Goal: Task Accomplishment & Management: Complete application form

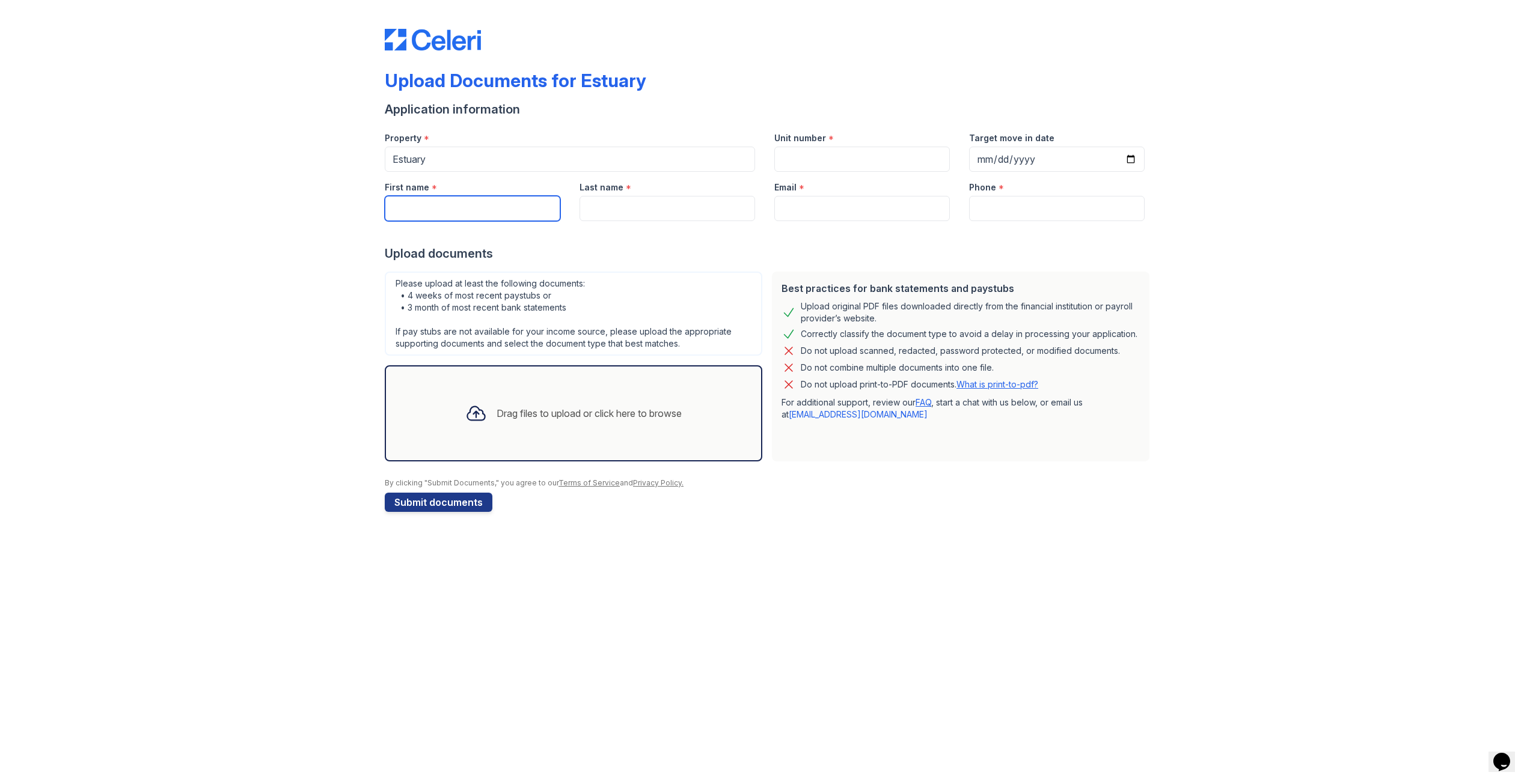
click at [436, 209] on input "First name" at bounding box center [472, 208] width 175 height 25
type input "[PERSON_NAME]"
type input "Levy"
drag, startPoint x: 806, startPoint y: 208, endPoint x: 728, endPoint y: 208, distance: 78.0
click at [728, 208] on div "First name * [PERSON_NAME] Last name * [PERSON_NAME] Email * [EMAIL_ADDRESS][DO…" at bounding box center [764, 197] width 779 height 50
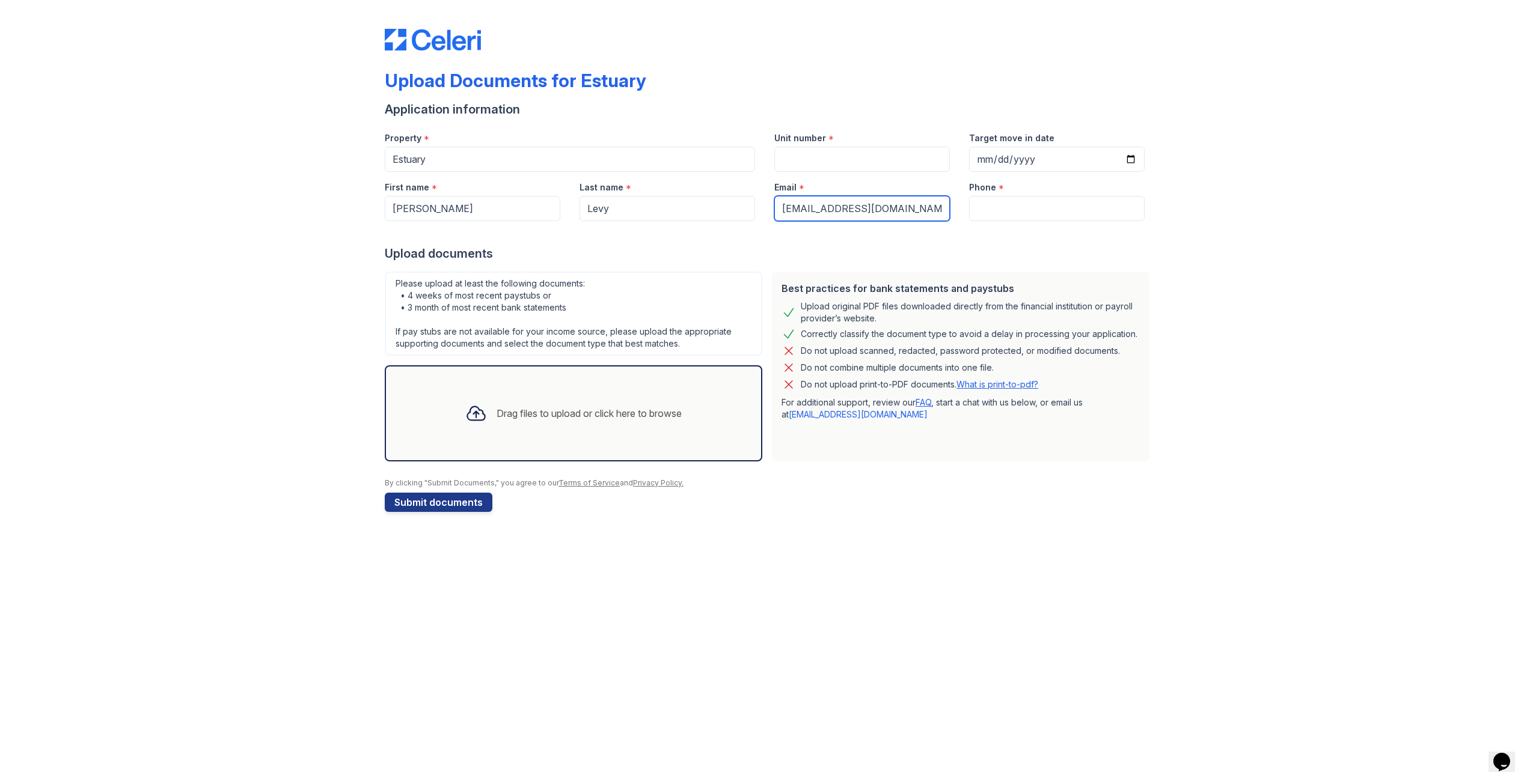
type input "[EMAIL_ADDRESS][DOMAIN_NAME]"
click at [830, 161] on input "Unit number" at bounding box center [861, 159] width 175 height 25
type input "3707"
click at [1089, 217] on input "Phone" at bounding box center [1056, 208] width 175 height 25
type input "2012526502"
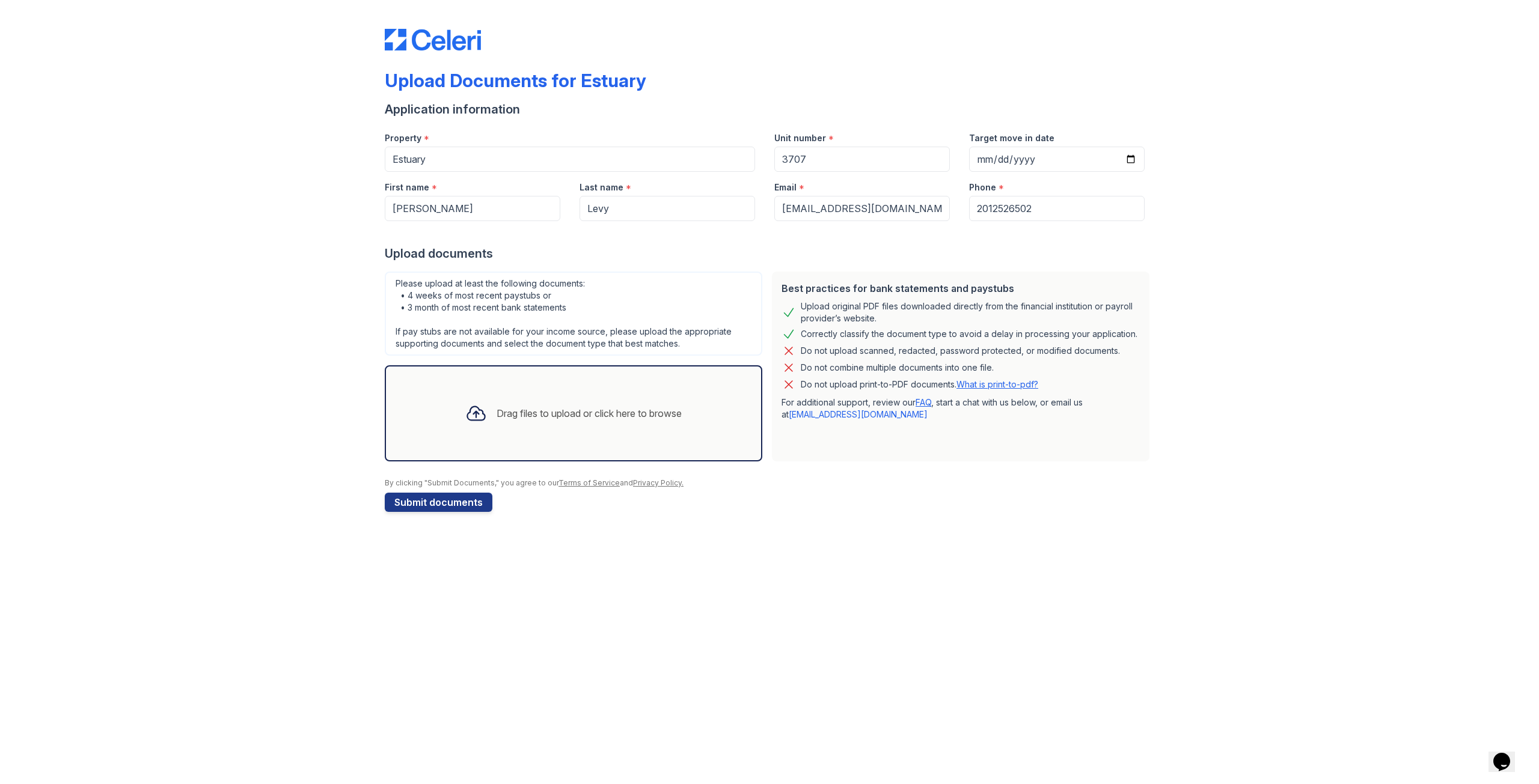
click at [1202, 230] on div "Upload Documents for Estuary Application information Property * Estuary Unit nu…" at bounding box center [769, 268] width 1500 height 536
click at [543, 403] on div "Drag files to upload or click here to browse" at bounding box center [573, 414] width 236 height 41
click at [1288, 385] on div "Upload Documents for Estuary Application information Property * Estuary Unit nu…" at bounding box center [769, 268] width 1500 height 536
click at [517, 381] on div "Drag files to upload or click here to browse" at bounding box center [573, 414] width 377 height 96
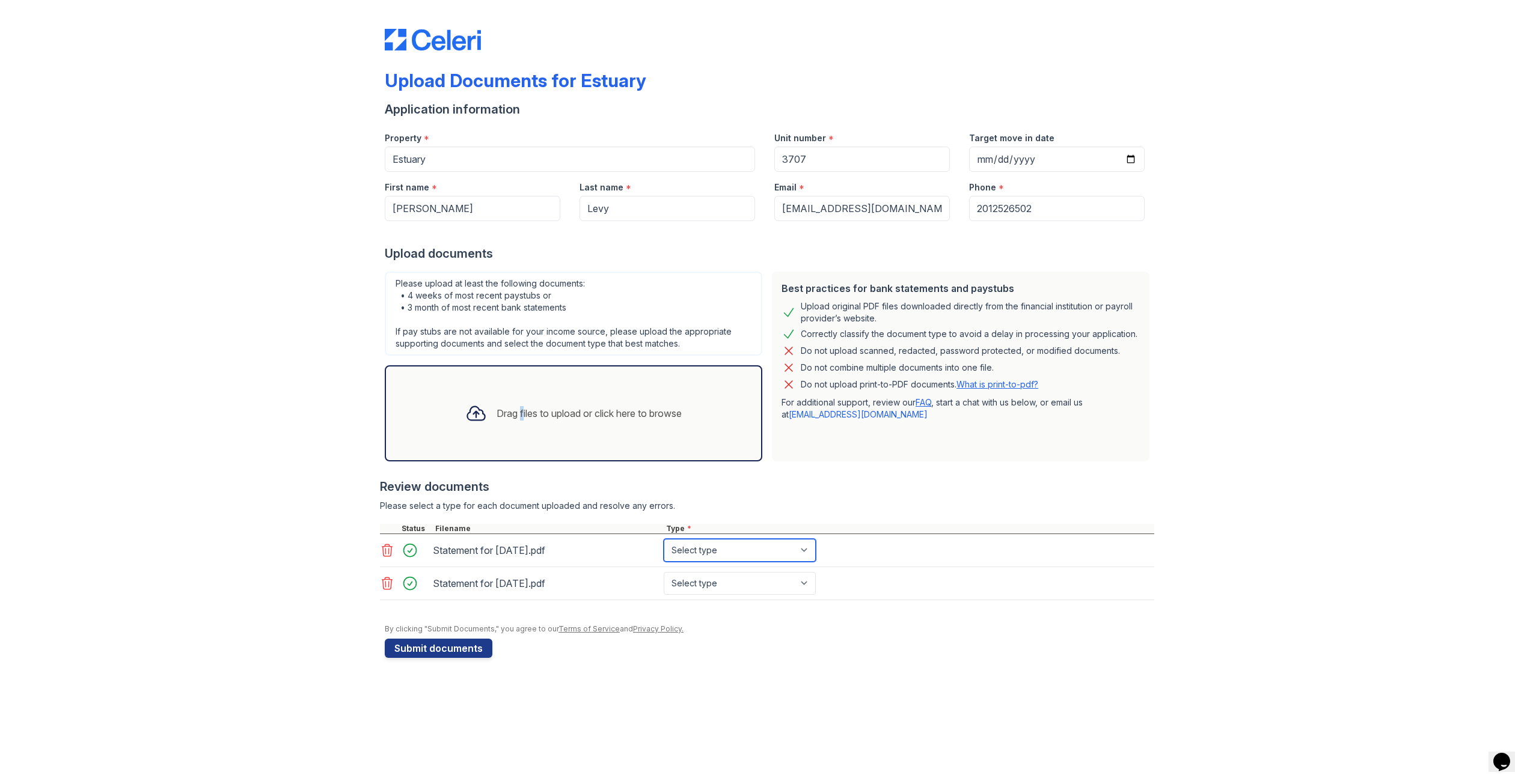
click at [722, 543] on select "Select type Paystub Bank Statement Offer Letter Tax Documents Benefit Award Let…" at bounding box center [739, 550] width 152 height 23
select select "paystub"
click at [664, 539] on select "Select type Paystub Bank Statement Offer Letter Tax Documents Benefit Award Let…" at bounding box center [739, 550] width 152 height 23
click at [722, 585] on select "Select type Paystub Bank Statement Offer Letter Tax Documents Benefit Award Let…" at bounding box center [739, 583] width 152 height 23
select select "paystub"
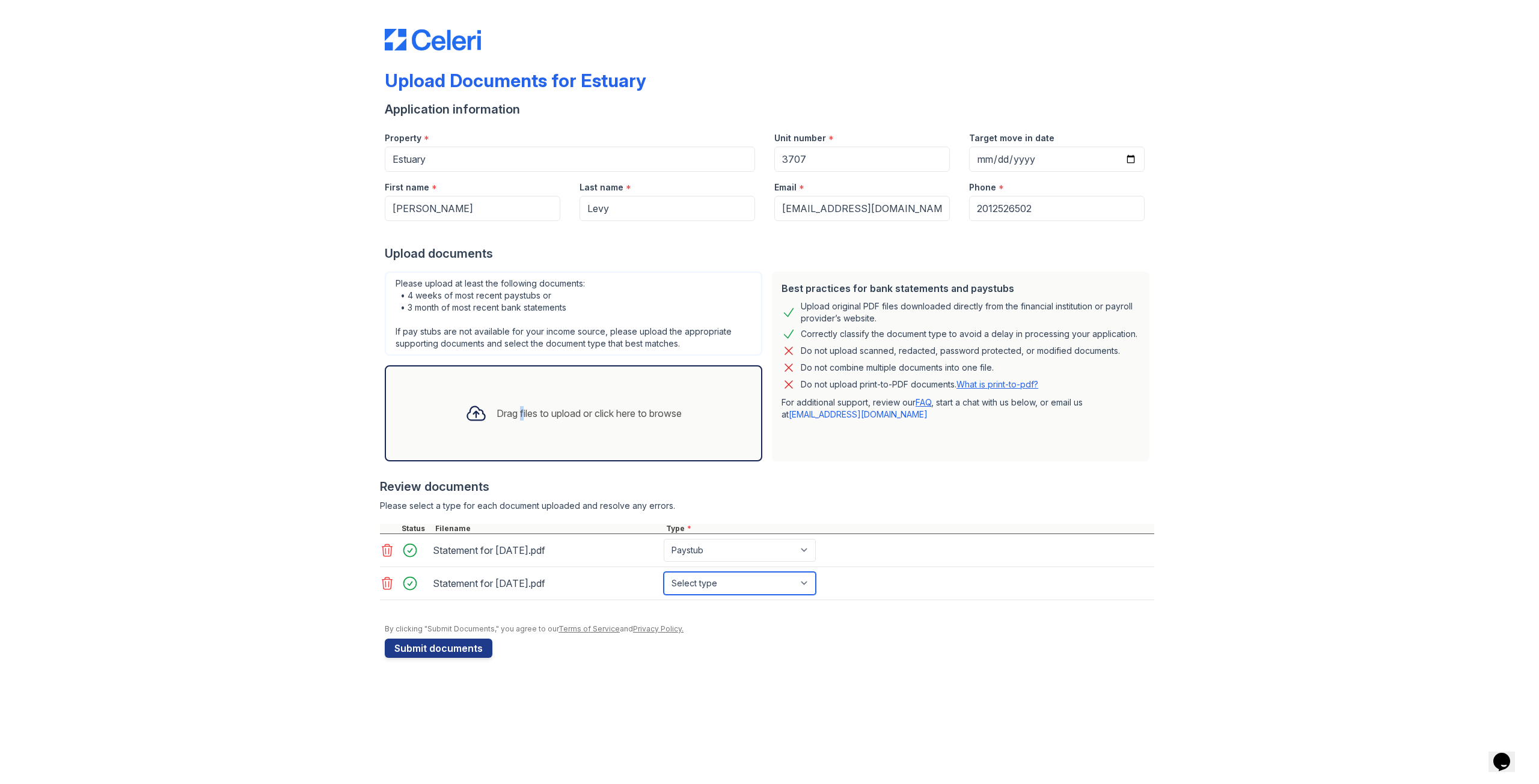
click at [664, 572] on select "Select type Paystub Bank Statement Offer Letter Tax Documents Benefit Award Let…" at bounding box center [739, 583] width 152 height 23
click at [246, 446] on div "Upload Documents for Estuary Application information Property * Estuary Unit nu…" at bounding box center [769, 341] width 1500 height 683
click at [467, 657] on button "Submit documents" at bounding box center [438, 648] width 108 height 19
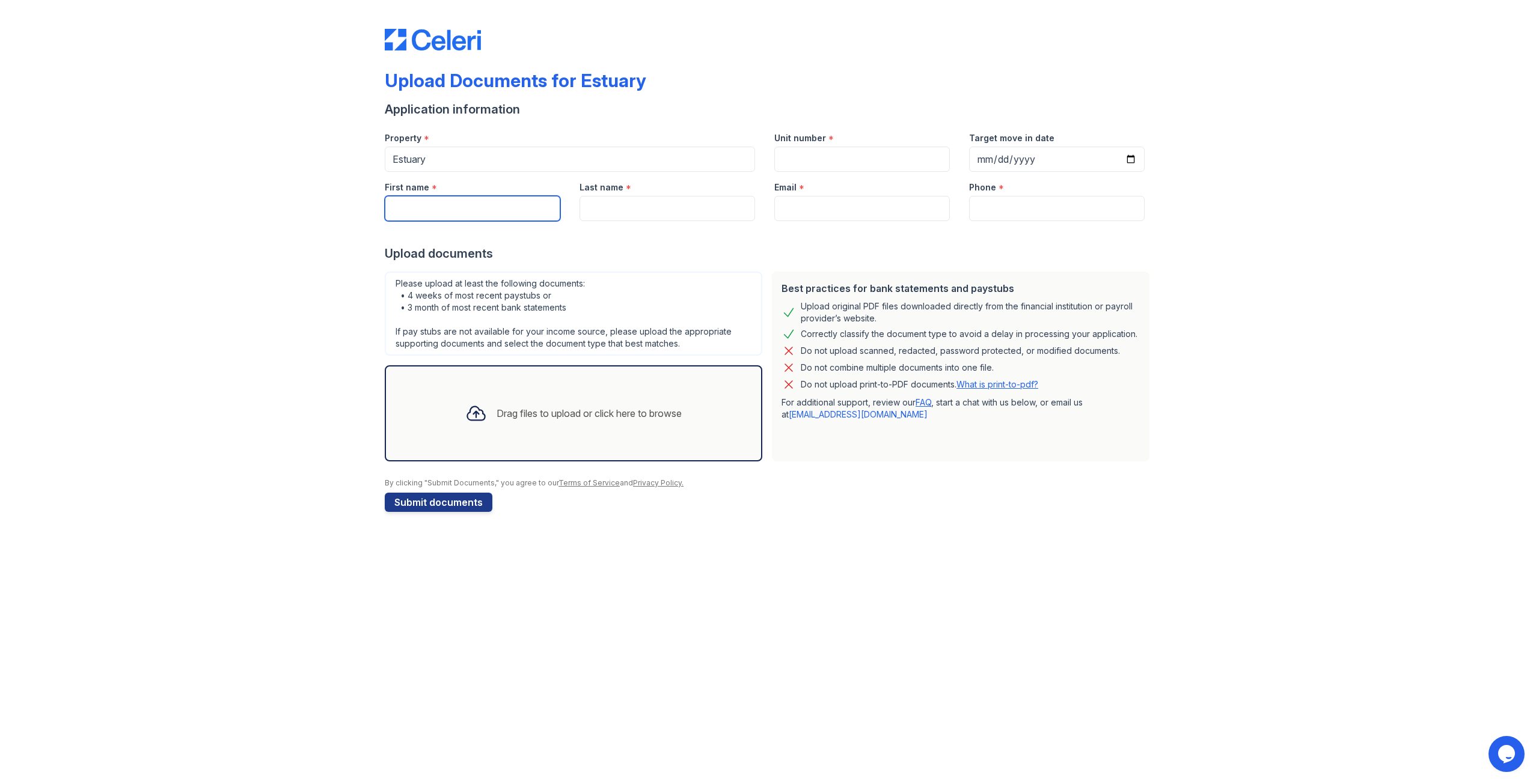
click at [477, 205] on input "First name" at bounding box center [472, 208] width 175 height 25
type input "Ronnit"
type input "Nazarian"
type input "rnazarian92+estuary3707@gmail.com"
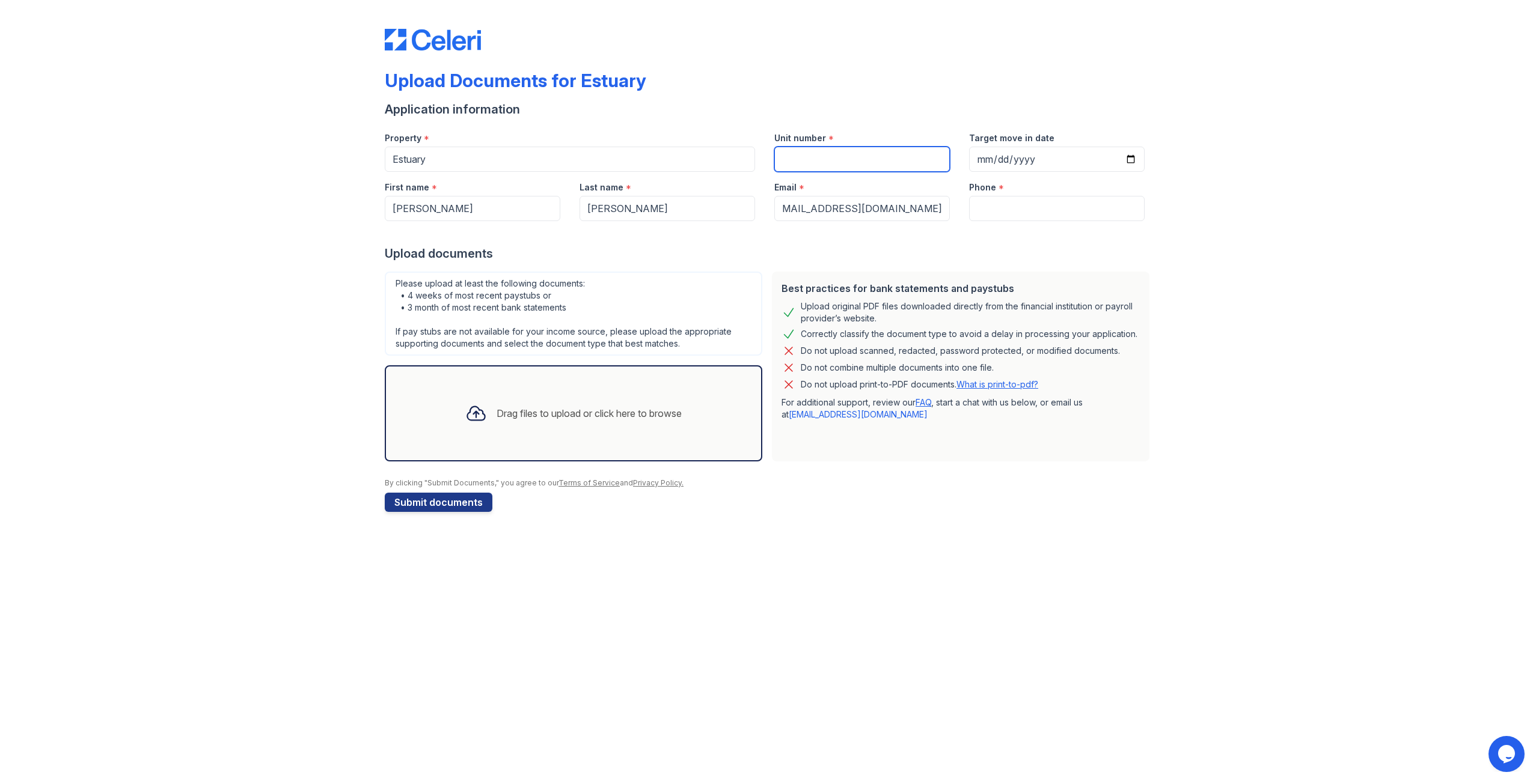
click at [825, 146] on input "Unit number" at bounding box center [861, 159] width 175 height 25
type input "3707"
click at [1059, 208] on input "Phone" at bounding box center [1056, 208] width 175 height 25
type input "2033215835"
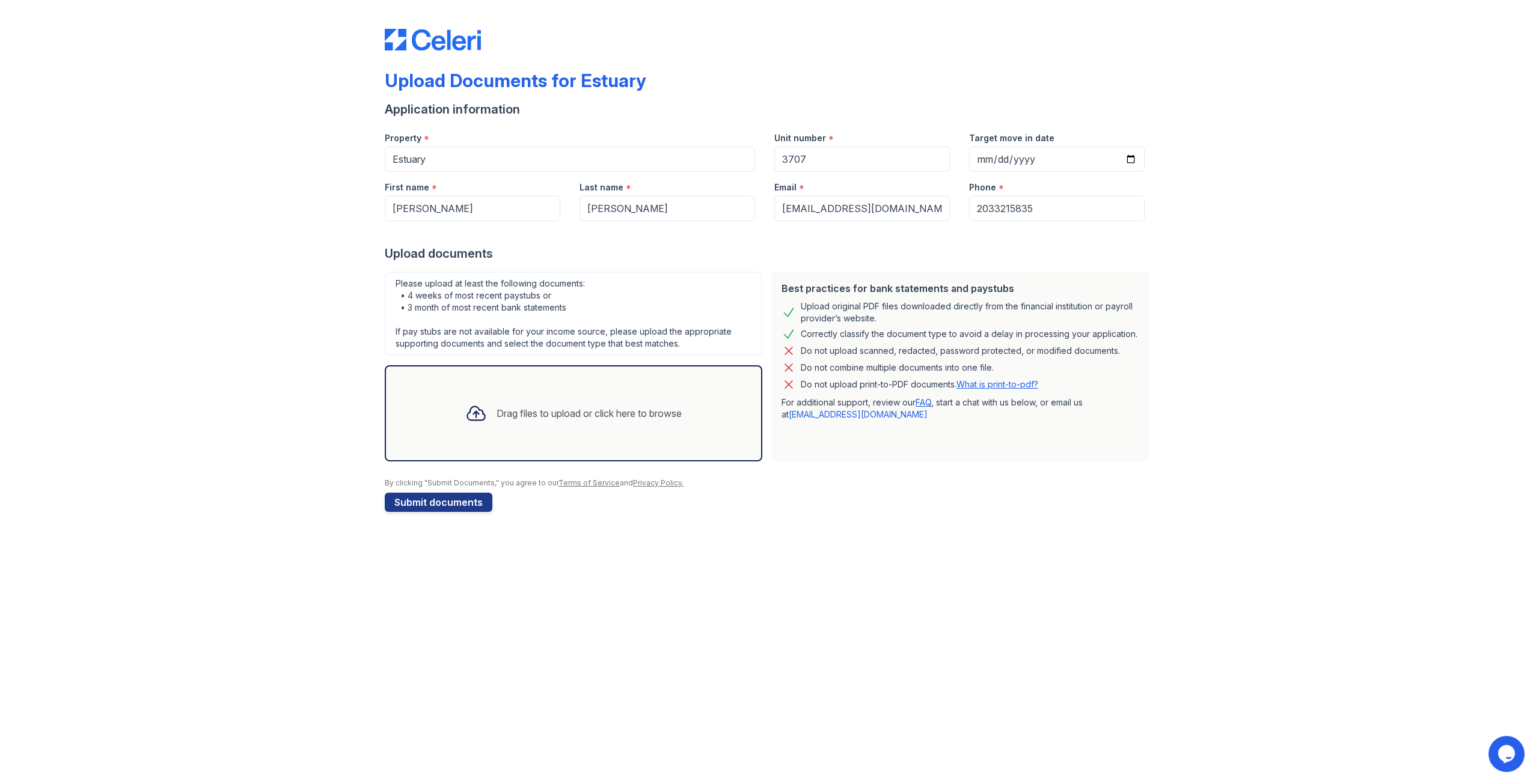
click at [204, 349] on div "Upload Documents for Estuary Application information Property * Estuary Unit nu…" at bounding box center [769, 268] width 1500 height 536
click at [199, 316] on div "Upload Documents for Estuary Application information Property * Estuary Unit nu…" at bounding box center [769, 268] width 1500 height 536
click at [617, 399] on div "Drag files to upload or click here to browse" at bounding box center [573, 414] width 236 height 41
click at [558, 405] on div "Drag files to upload or click here to browse" at bounding box center [573, 414] width 236 height 41
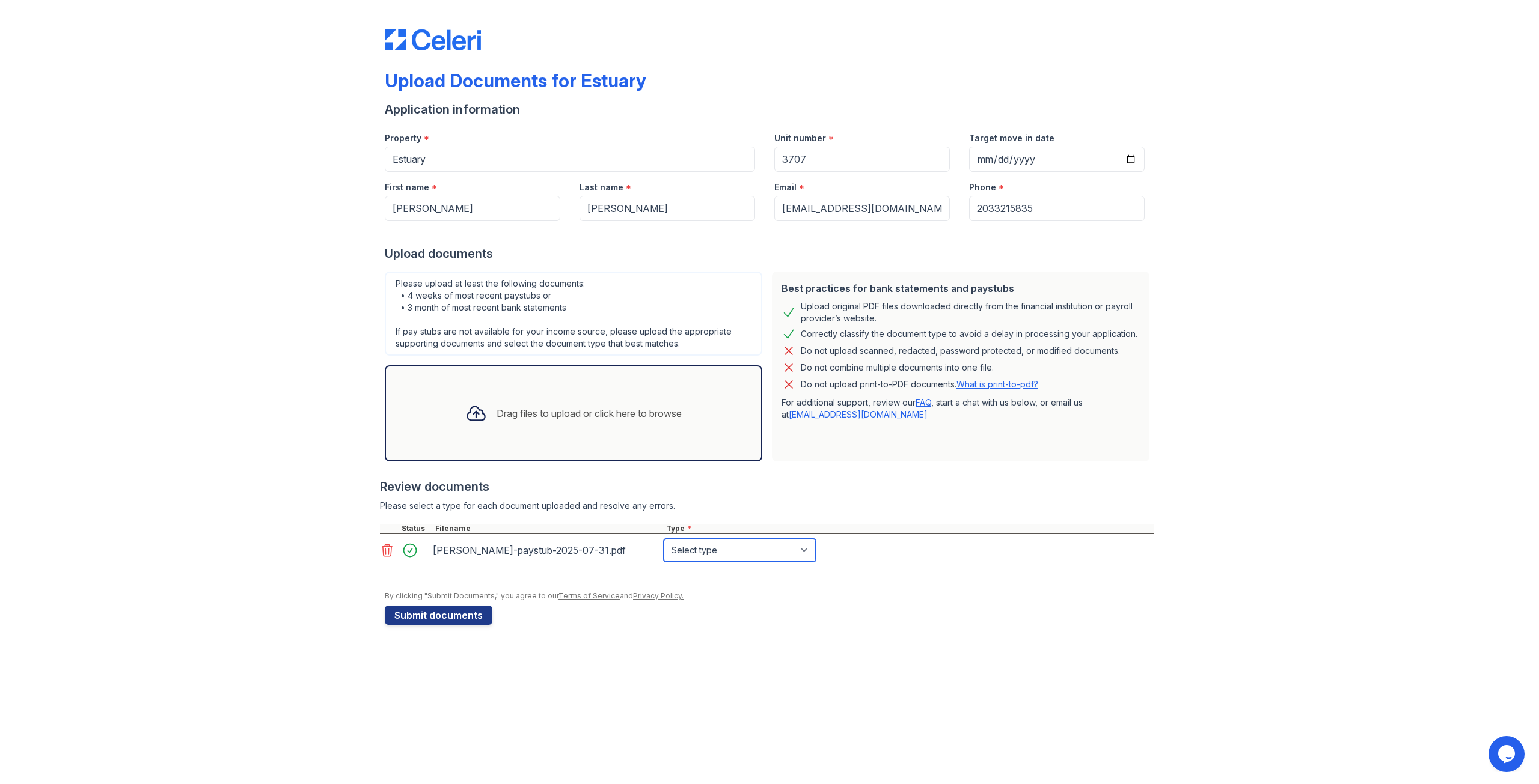
drag, startPoint x: 675, startPoint y: 550, endPoint x: 683, endPoint y: 556, distance: 10.0
click at [675, 550] on select "Select type Paystub Bank Statement Offer Letter Tax Documents Benefit Award Let…" at bounding box center [739, 550] width 152 height 23
select select "paystub"
click at [664, 539] on select "Select type Paystub Bank Statement Offer Letter Tax Documents Benefit Award Let…" at bounding box center [739, 550] width 152 height 23
click at [173, 412] on div "Upload Documents for Estuary Application information Property * Estuary Unit nu…" at bounding box center [769, 324] width 1500 height 649
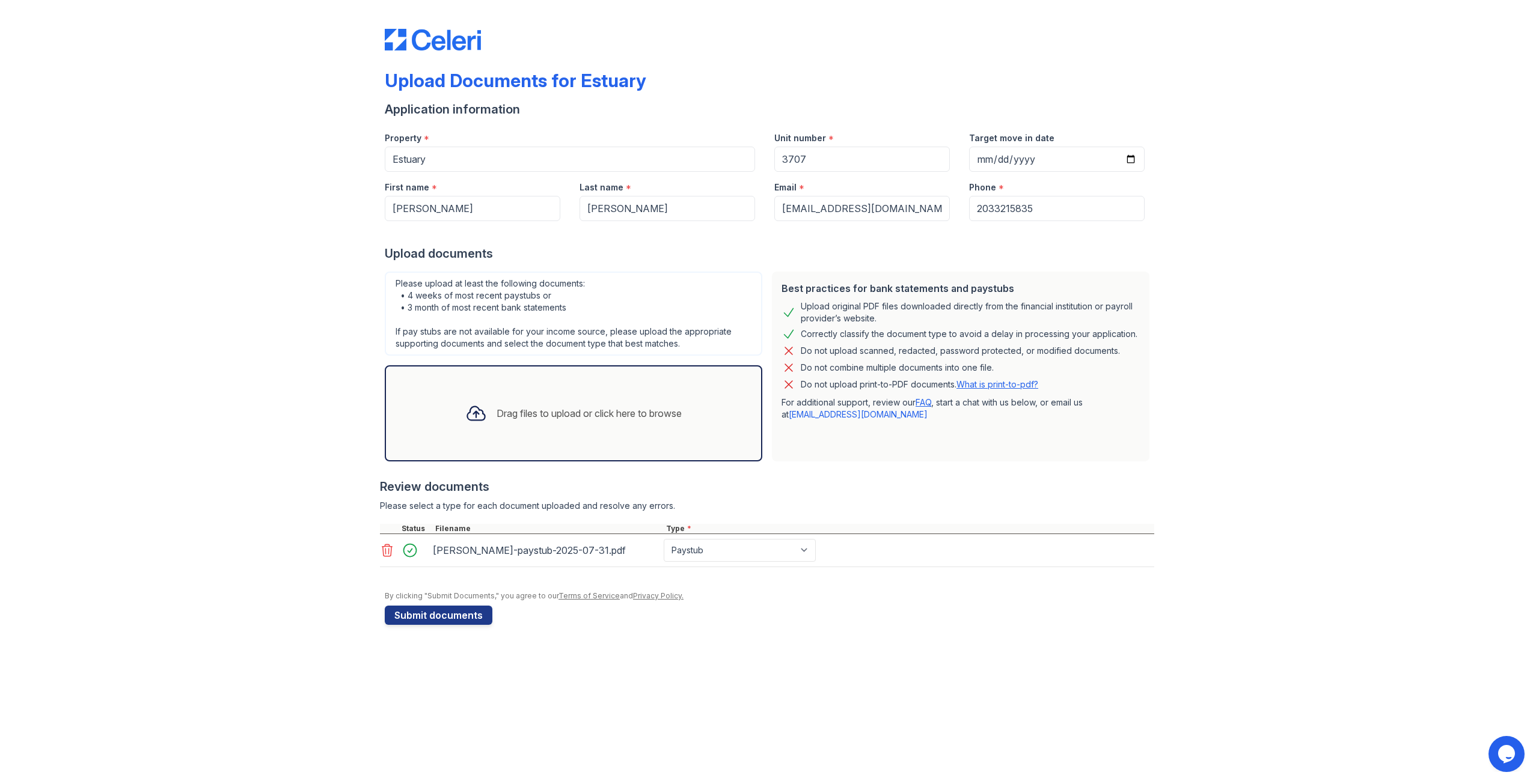
click at [480, 632] on div "Upload Documents for Estuary Application information Property * Estuary Unit nu…" at bounding box center [769, 324] width 1500 height 649
click at [454, 618] on button "Submit documents" at bounding box center [438, 615] width 108 height 19
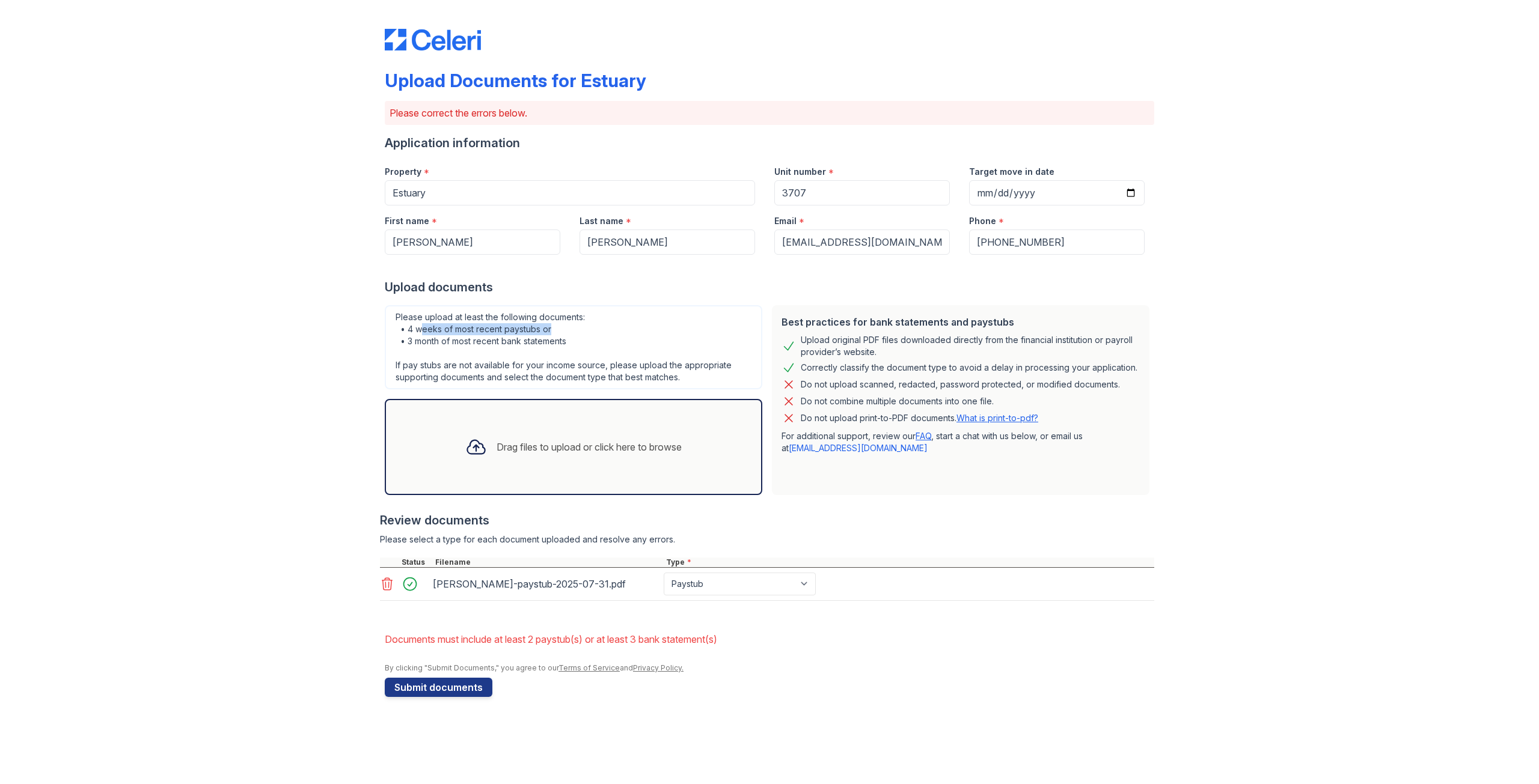
drag, startPoint x: 423, startPoint y: 333, endPoint x: 712, endPoint y: 333, distance: 289.0
click at [712, 333] on div "Please upload at least the following documents: • 4 weeks of most recent paystu…" at bounding box center [573, 347] width 377 height 84
click at [221, 491] on div "Upload Documents for Estuary Please correct the errors below. Application infor…" at bounding box center [769, 360] width 1500 height 721
click at [519, 427] on div "Drag files to upload or click here to browse" at bounding box center [573, 447] width 236 height 41
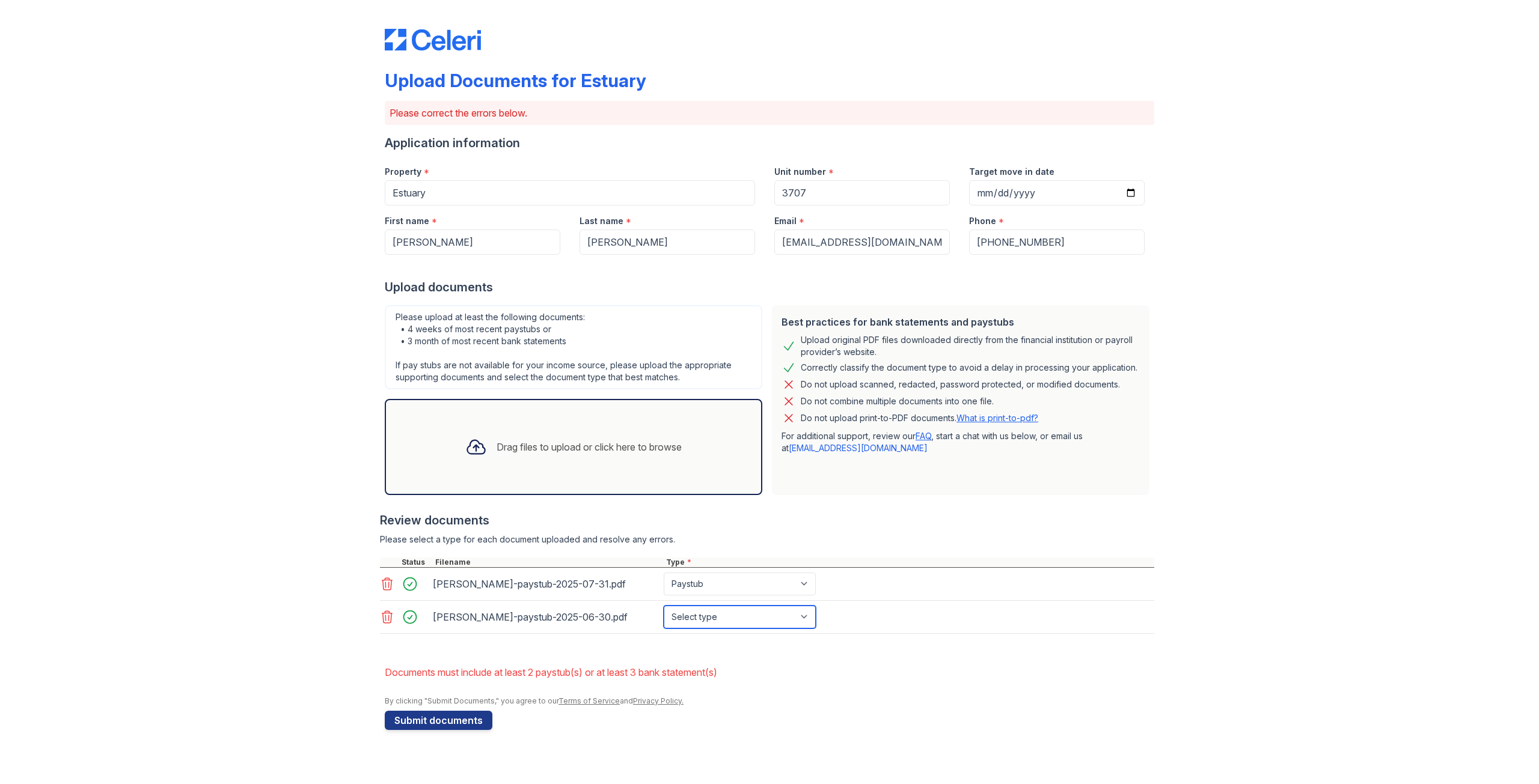
click at [768, 611] on select "Select type Paystub Bank Statement Offer Letter Tax Documents Benefit Award Let…" at bounding box center [739, 617] width 152 height 23
select select "paystub"
click at [664, 605] on select "Select type Paystub Bank Statement Offer Letter Tax Documents Benefit Award Let…" at bounding box center [739, 617] width 152 height 23
click at [262, 625] on div "Upload Documents for Estuary Please correct the errors below. Application infor…" at bounding box center [769, 377] width 1500 height 754
click at [458, 715] on button "Submit documents" at bounding box center [438, 720] width 108 height 19
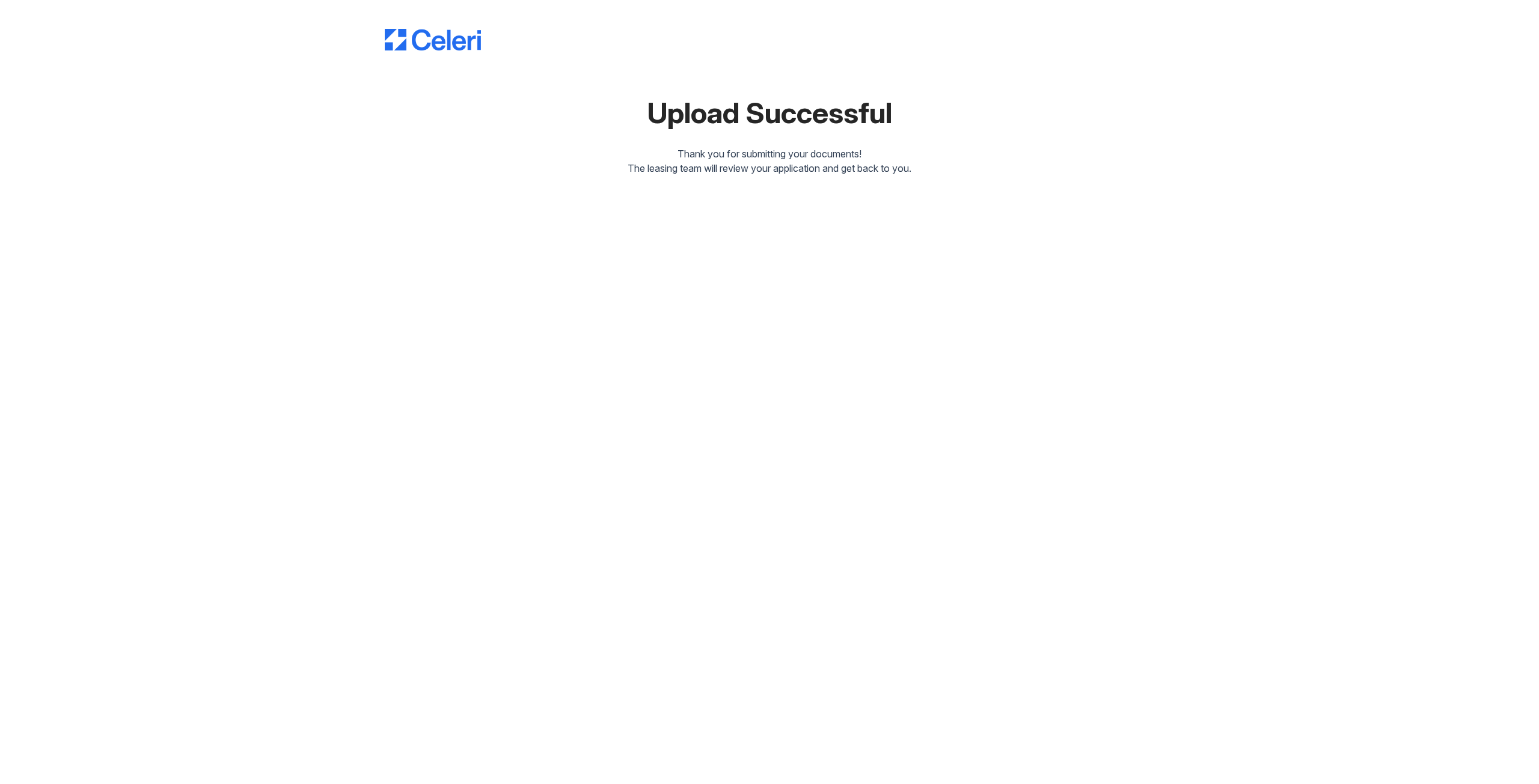
click at [1225, 491] on div "Upload Successful Thank you for submitting your documents! The leasing team wil…" at bounding box center [769, 392] width 1539 height 784
